Goal: Task Accomplishment & Management: Use online tool/utility

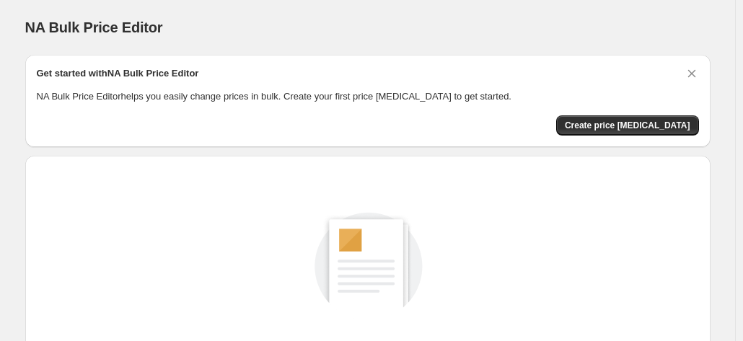
scroll to position [198, 0]
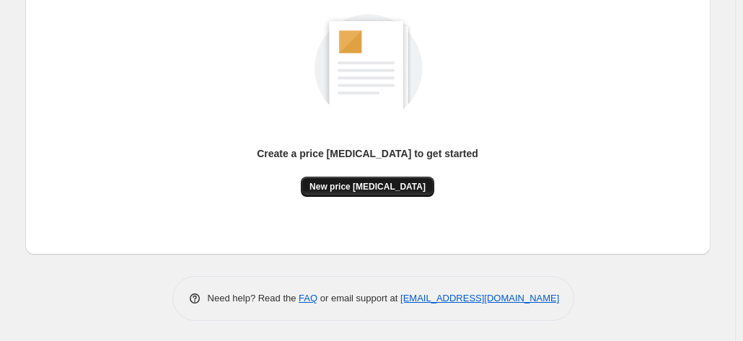
click at [385, 186] on span "New price [MEDICAL_DATA]" at bounding box center [368, 187] width 116 height 12
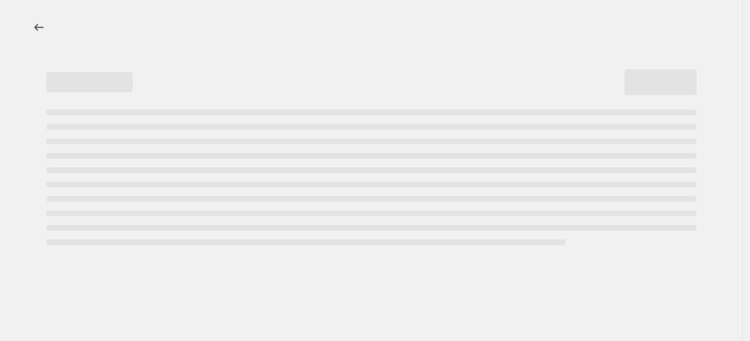
select select "percentage"
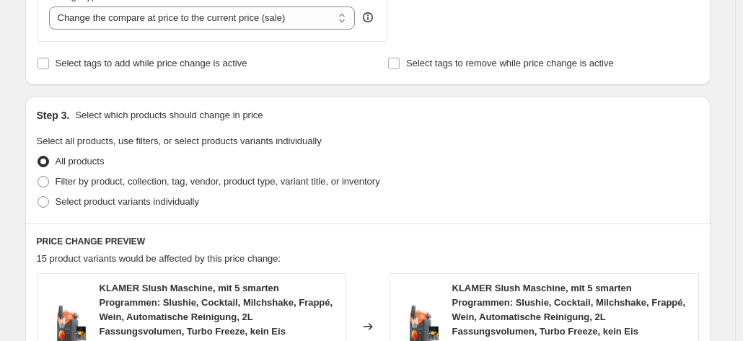
scroll to position [289, 0]
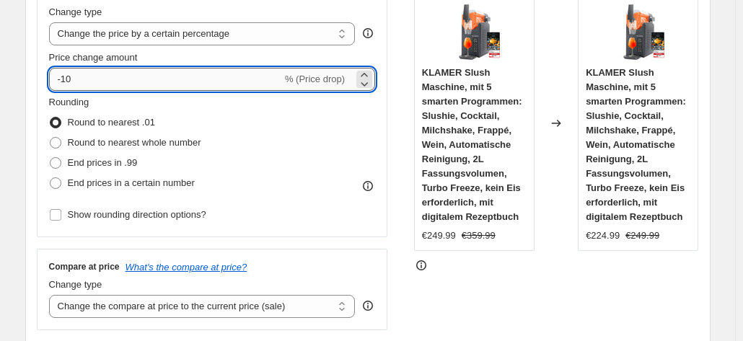
click at [255, 79] on input "-10" at bounding box center [165, 79] width 233 height 23
type input "-1"
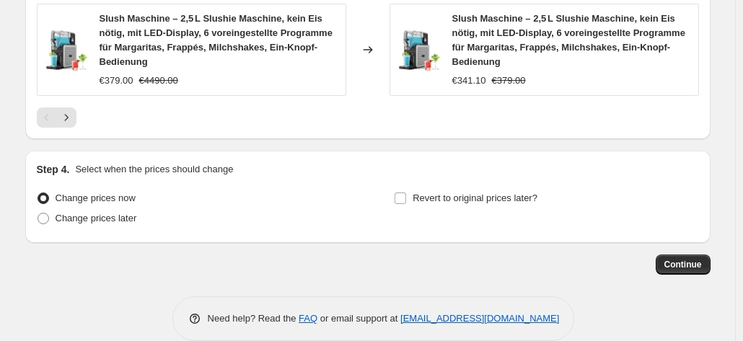
scroll to position [1279, 0]
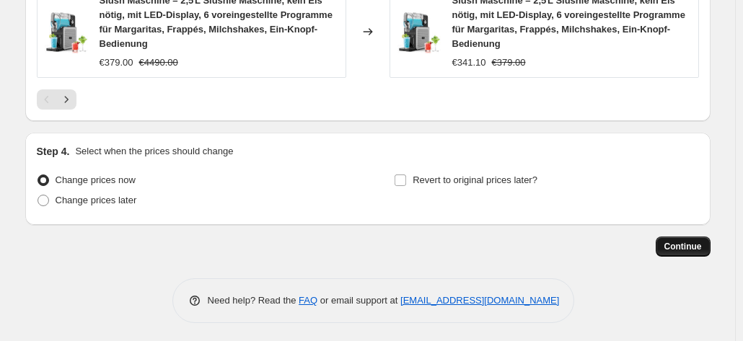
type input "-35"
click at [696, 250] on button "Continue" at bounding box center [683, 247] width 55 height 20
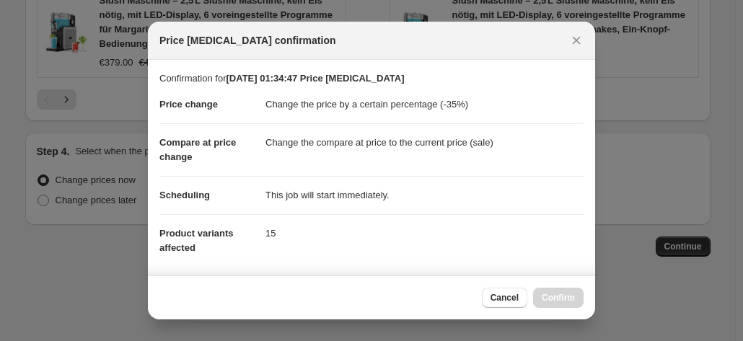
scroll to position [263, 0]
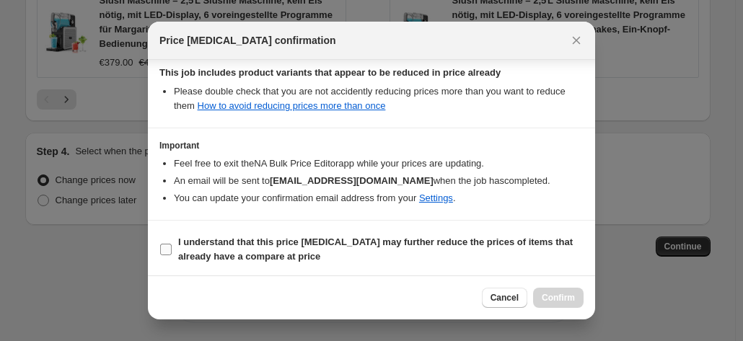
click at [498, 237] on b "I understand that this price [MEDICAL_DATA] may further reduce the prices of it…" at bounding box center [375, 249] width 395 height 25
click at [172, 244] on input "I understand that this price [MEDICAL_DATA] may further reduce the prices of it…" at bounding box center [166, 250] width 12 height 12
checkbox input "true"
click at [548, 297] on span "Confirm" at bounding box center [558, 298] width 33 height 12
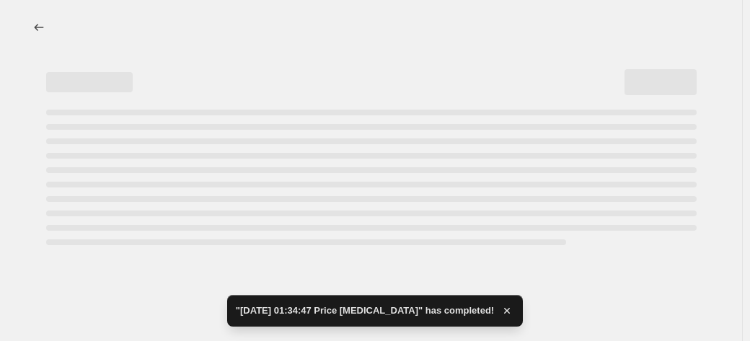
select select "percentage"
